Goal: Find specific page/section: Find specific page/section

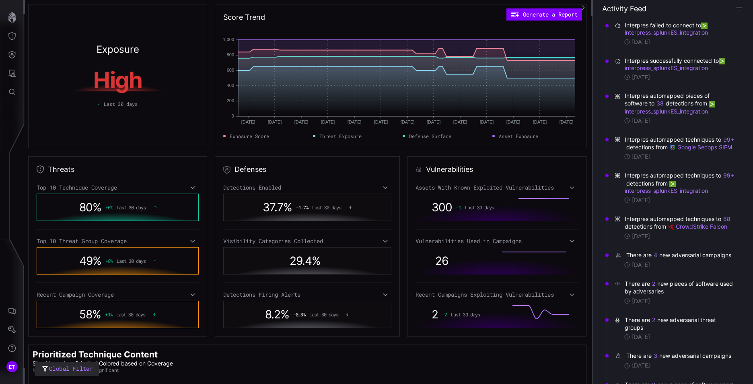
click at [65, 174] on div "Threats Top 10 Technique Coverage 80 % + 6 % Last 30 days Top 10 Threat Group C…" at bounding box center [117, 246] width 179 height 180
click at [64, 166] on h2 "Threats" at bounding box center [61, 169] width 27 height 10
click at [191, 189] on icon at bounding box center [193, 187] width 6 height 6
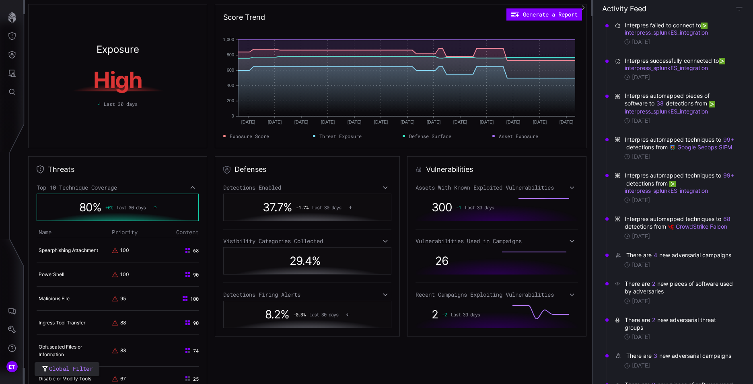
click at [191, 189] on icon at bounding box center [193, 187] width 6 height 6
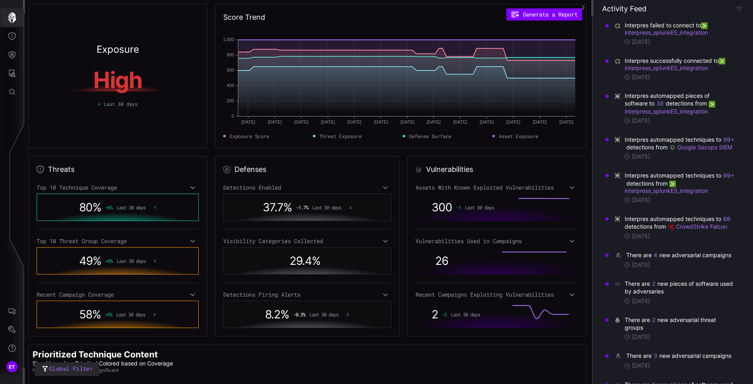
click at [13, 21] on icon "button" at bounding box center [12, 17] width 8 height 11
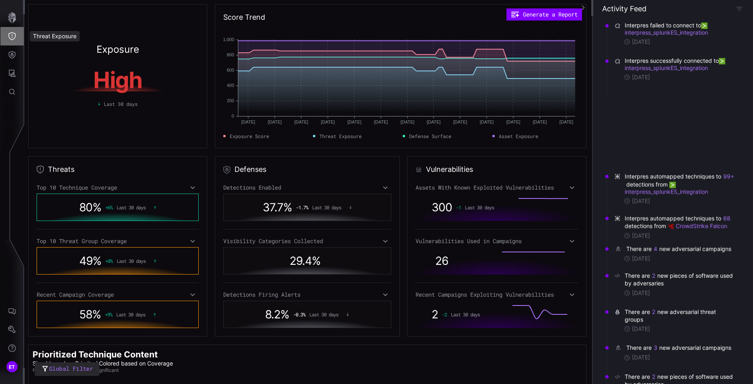
click at [12, 40] on button "Threat Exposure" at bounding box center [11, 36] width 23 height 18
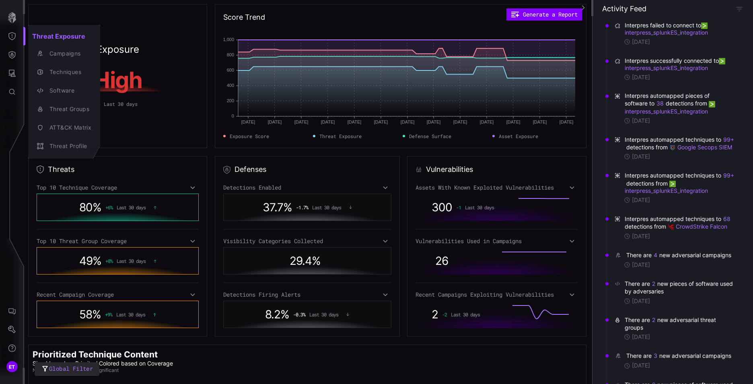
click at [10, 37] on div at bounding box center [376, 192] width 753 height 384
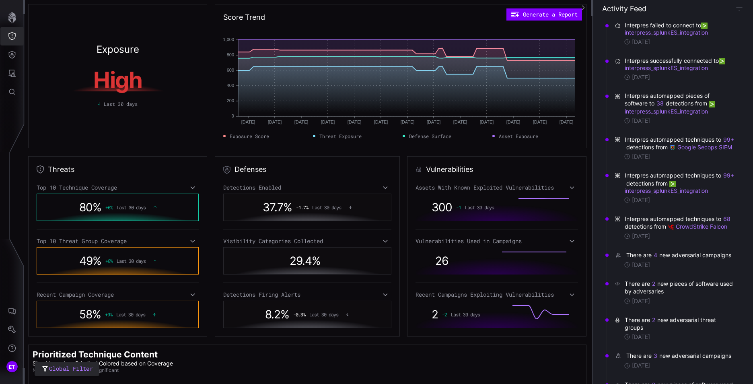
click at [10, 37] on icon "Threat Exposure" at bounding box center [12, 36] width 8 height 8
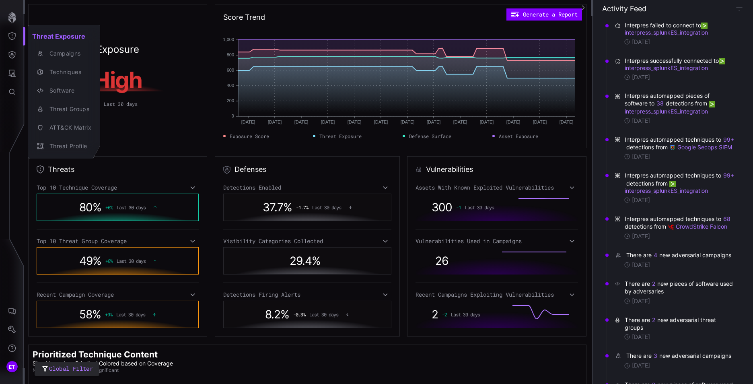
click at [13, 58] on div at bounding box center [376, 192] width 753 height 384
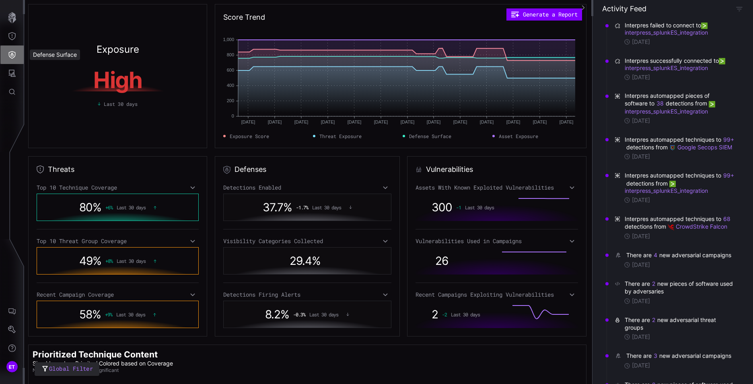
click at [13, 55] on icon "Defense Surface" at bounding box center [12, 55] width 7 height 8
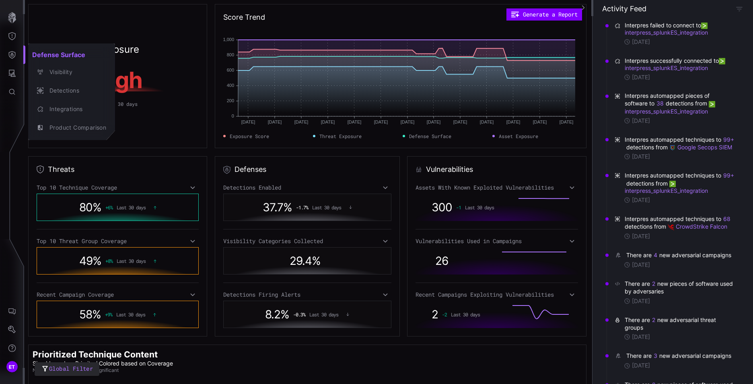
click at [12, 76] on div at bounding box center [376, 192] width 753 height 384
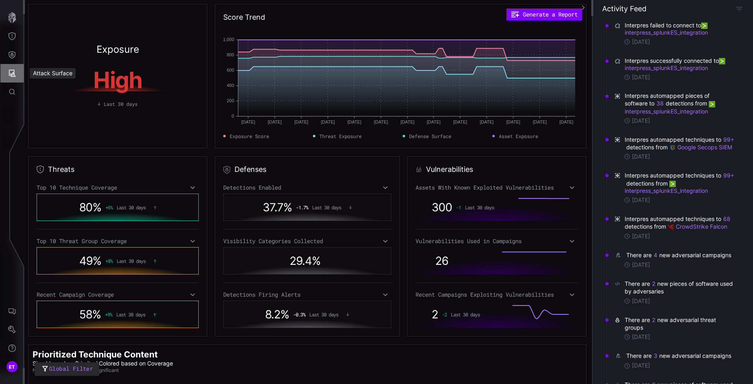
click at [12, 76] on icon "Attack Surface" at bounding box center [12, 73] width 8 height 8
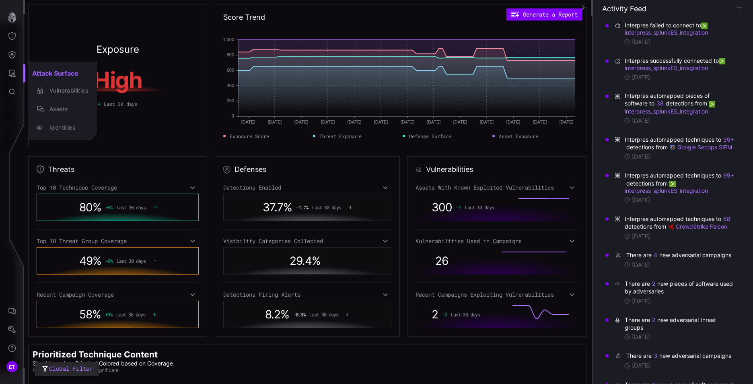
click at [14, 37] on div at bounding box center [376, 192] width 753 height 384
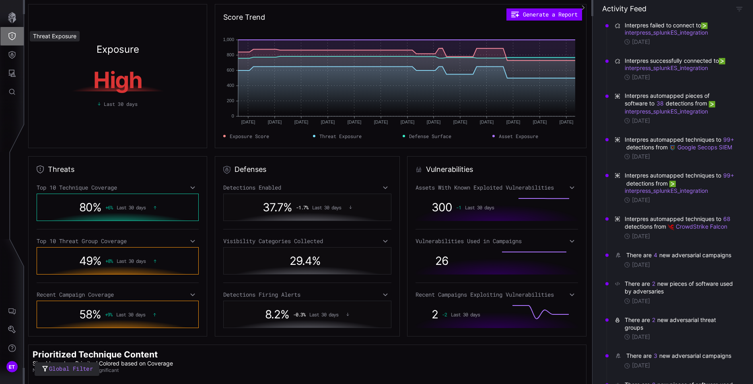
click at [11, 38] on icon "Threat Exposure" at bounding box center [12, 36] width 8 height 8
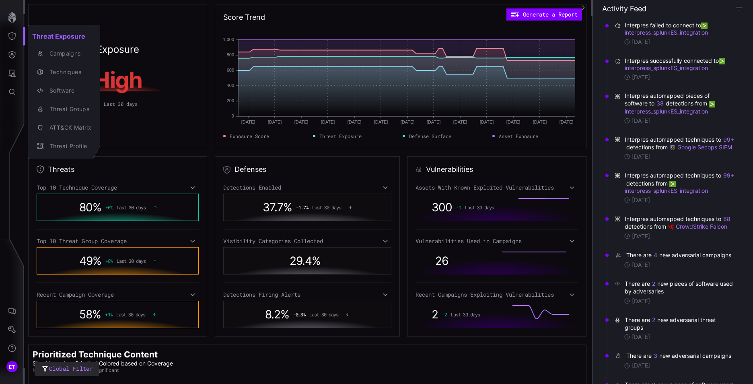
click at [162, 24] on div at bounding box center [376, 192] width 753 height 384
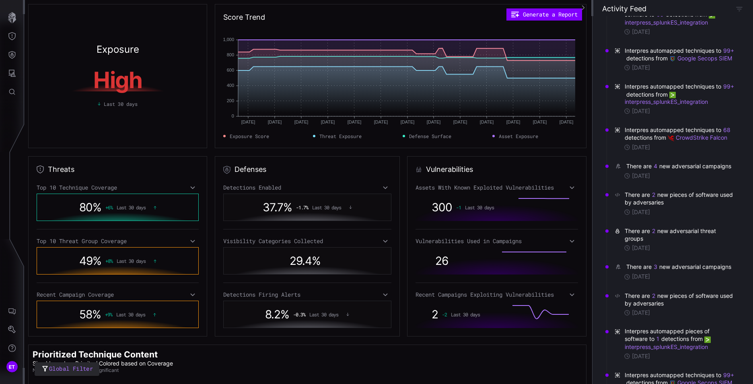
scroll to position [121, 0]
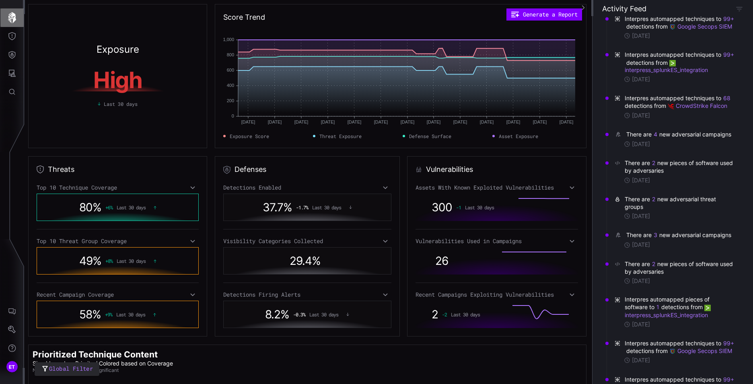
click at [11, 21] on icon "button" at bounding box center [12, 17] width 8 height 11
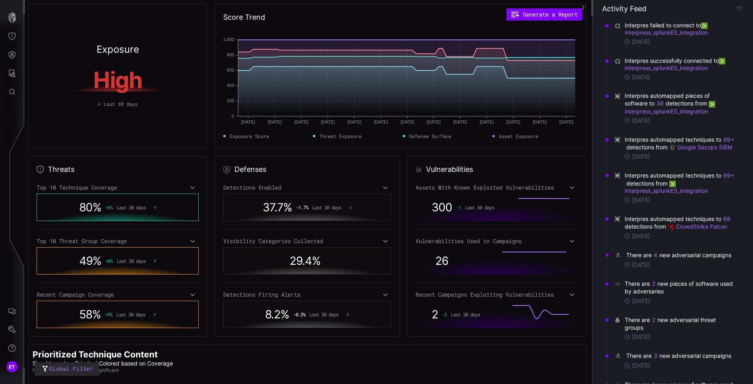
click at [581, 8] on icon "button" at bounding box center [583, 8] width 6 height 6
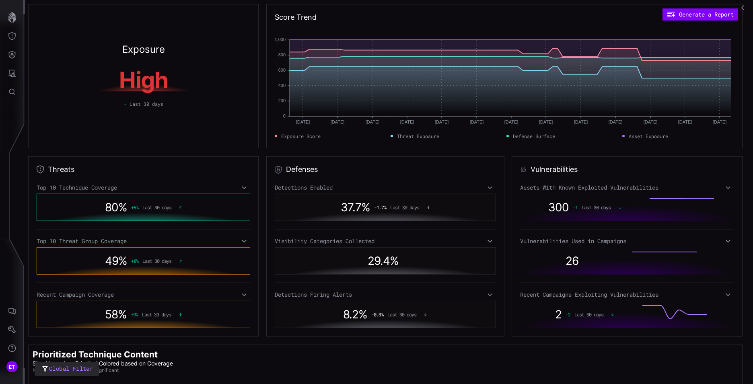
click at [741, 9] on icon "button" at bounding box center [744, 8] width 6 height 6
